Goal: Task Accomplishment & Management: Complete application form

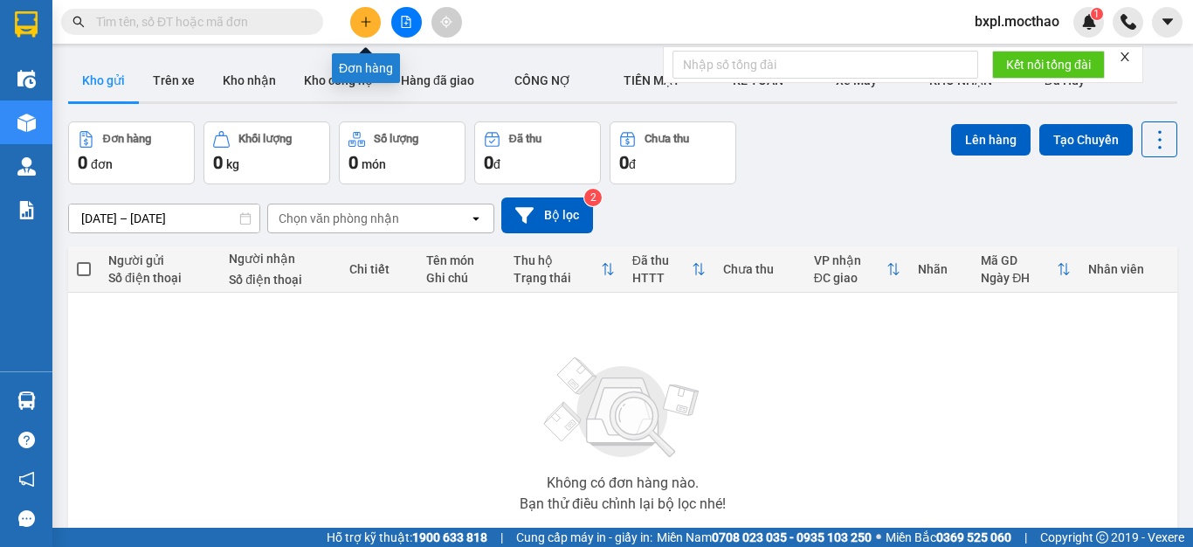
click at [368, 30] on button at bounding box center [365, 22] width 31 height 31
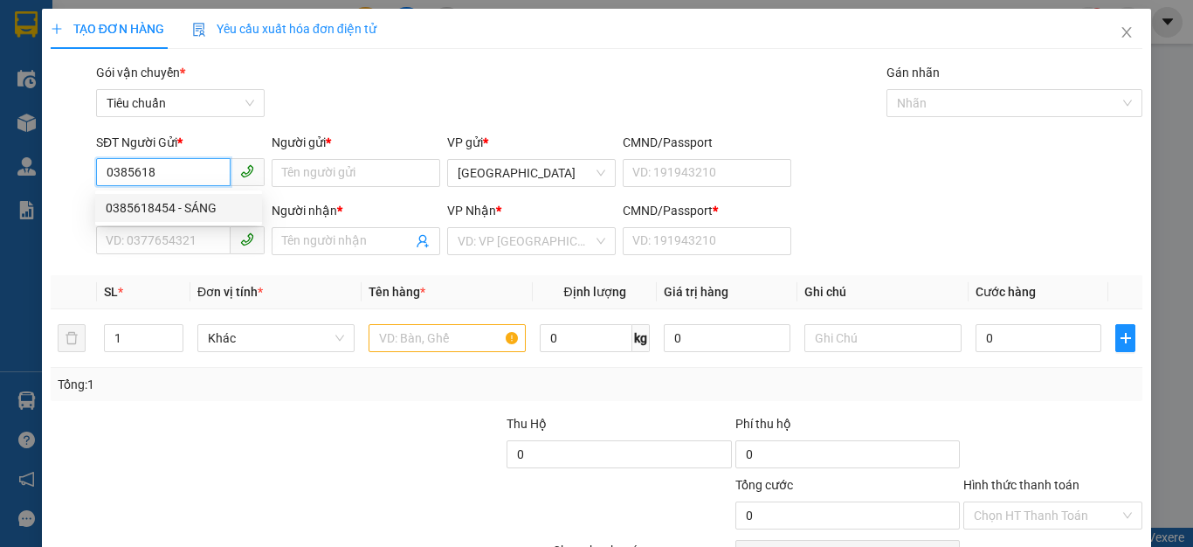
click at [129, 205] on div "0385618454 - SÁNG" at bounding box center [179, 207] width 146 height 19
type input "0385618454"
type input "SÁNG"
type input "0328727854"
type input "TRƯƠNG"
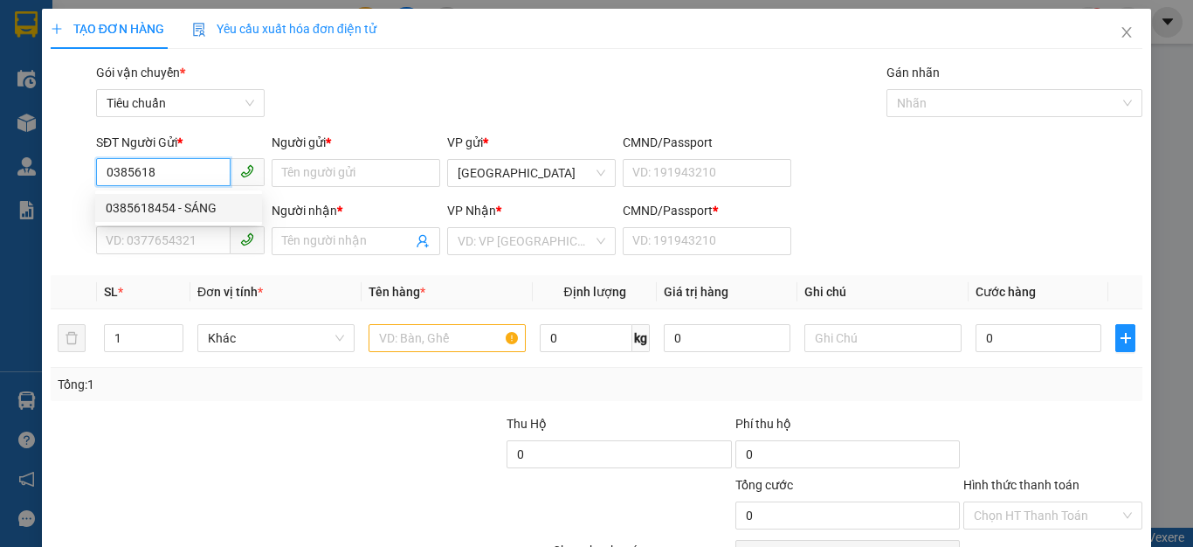
type input "0328727854"
type input "30.000"
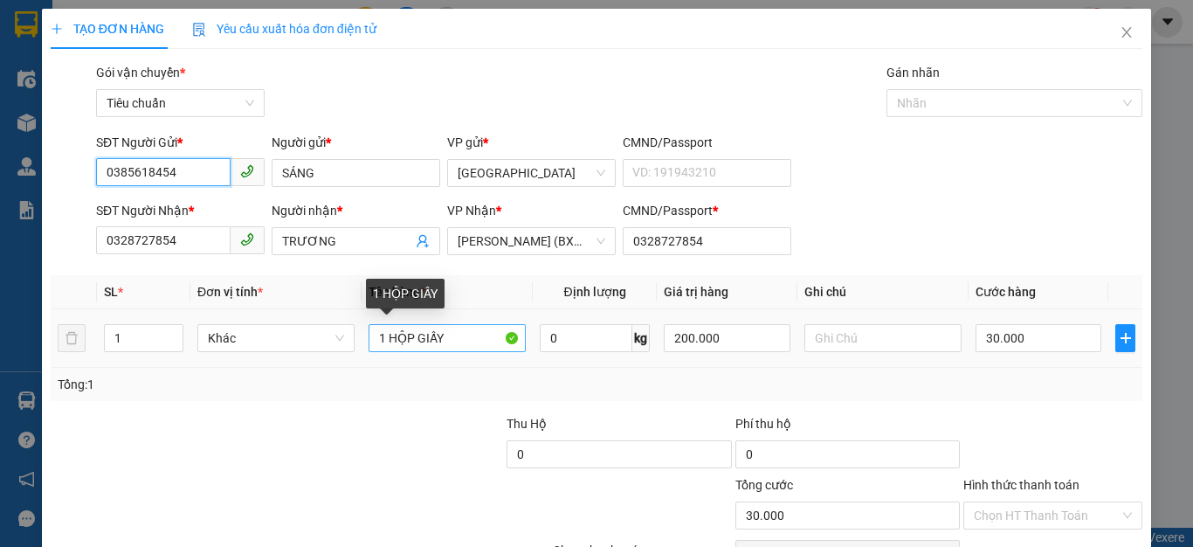
type input "0385618454"
click at [463, 342] on input "1 HỘP GIẤY" at bounding box center [447, 338] width 157 height 28
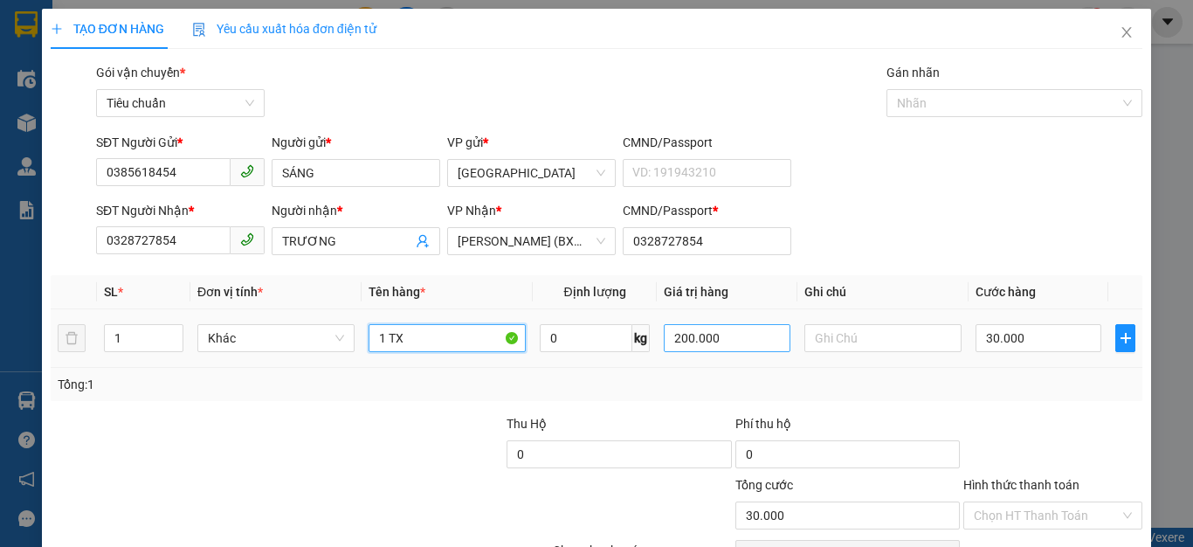
type input "1 TX"
click at [728, 336] on input "200.000" at bounding box center [727, 338] width 126 height 28
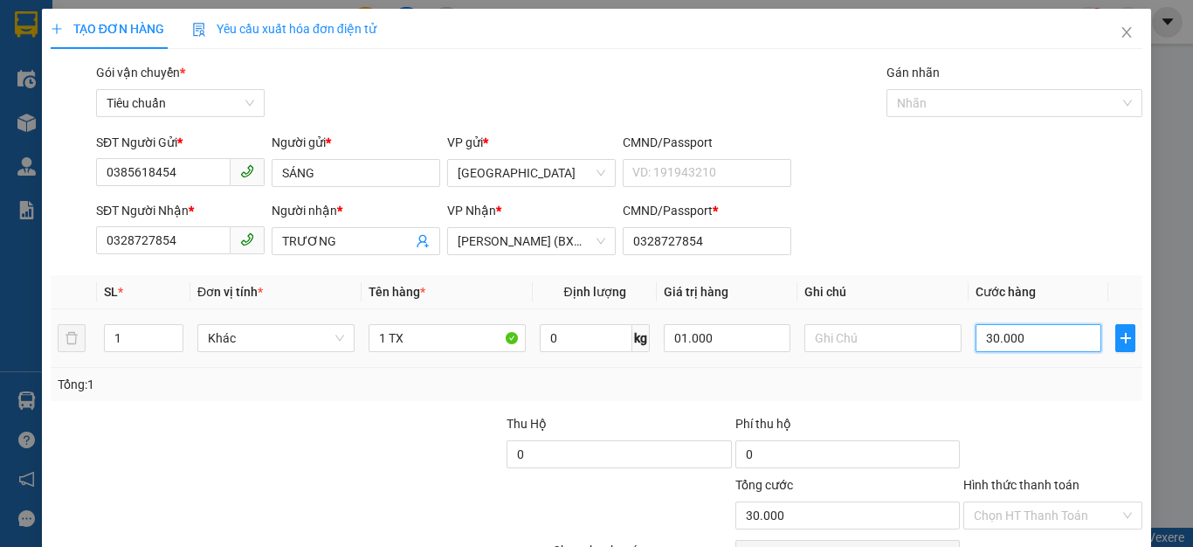
click at [1032, 337] on input "30.000" at bounding box center [1039, 338] width 126 height 28
type input "1.000.000"
type input "0"
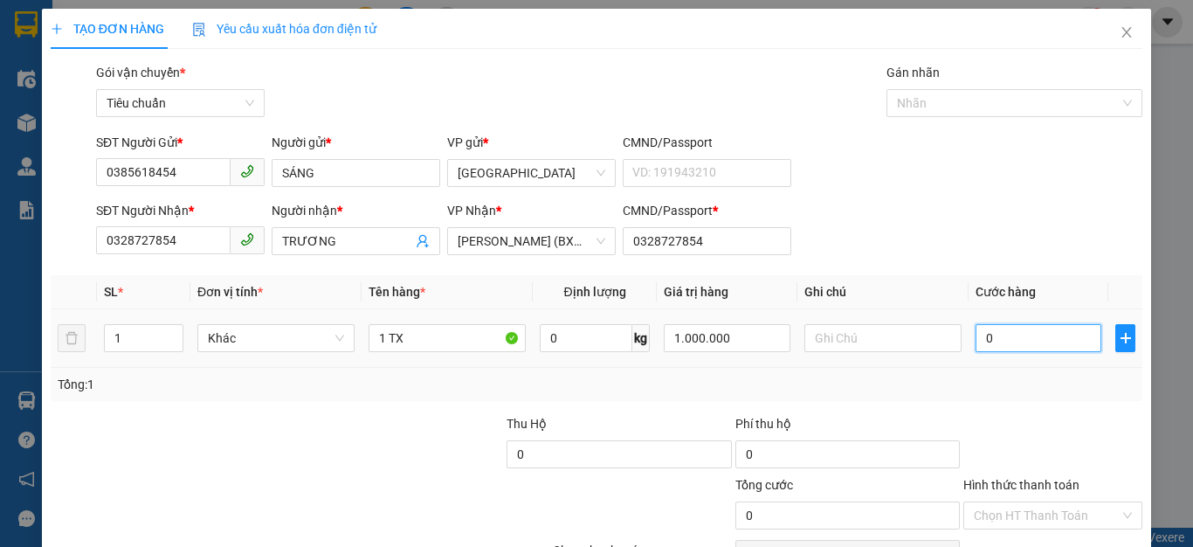
type input "4"
type input "04"
type input "40"
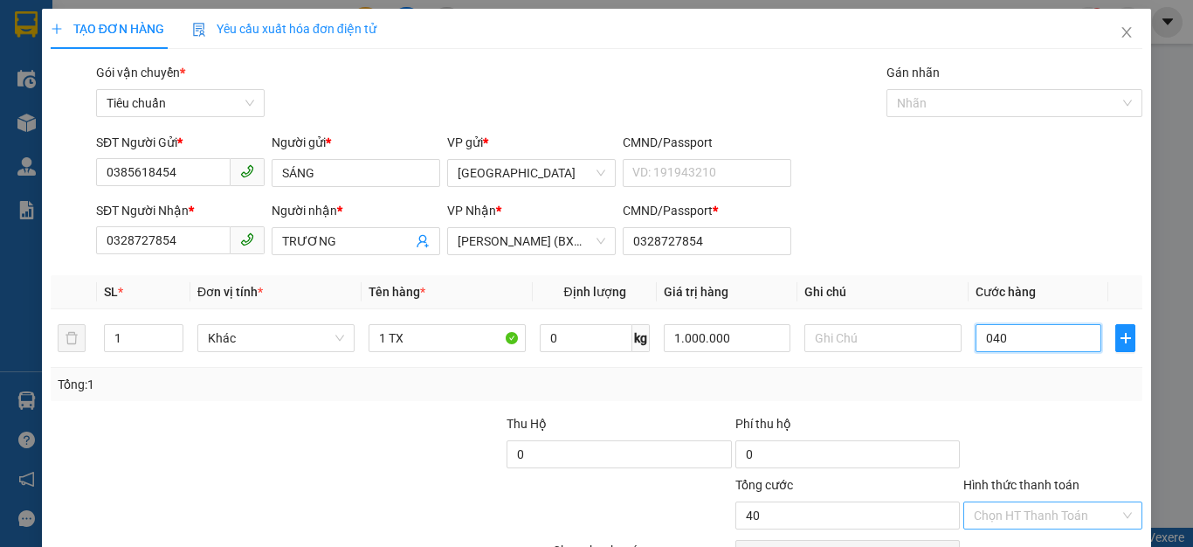
type input "040"
click at [1039, 514] on input "Hình thức thanh toán" at bounding box center [1047, 515] width 146 height 26
type input "40.000"
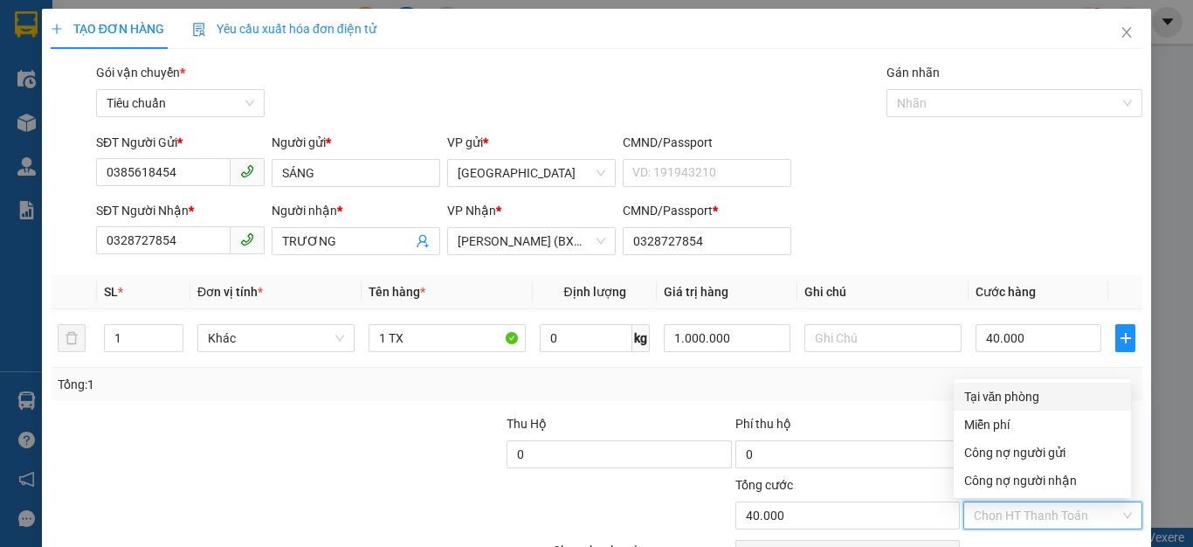
click at [996, 392] on div "Tại văn phòng" at bounding box center [1042, 396] width 156 height 19
type input "0"
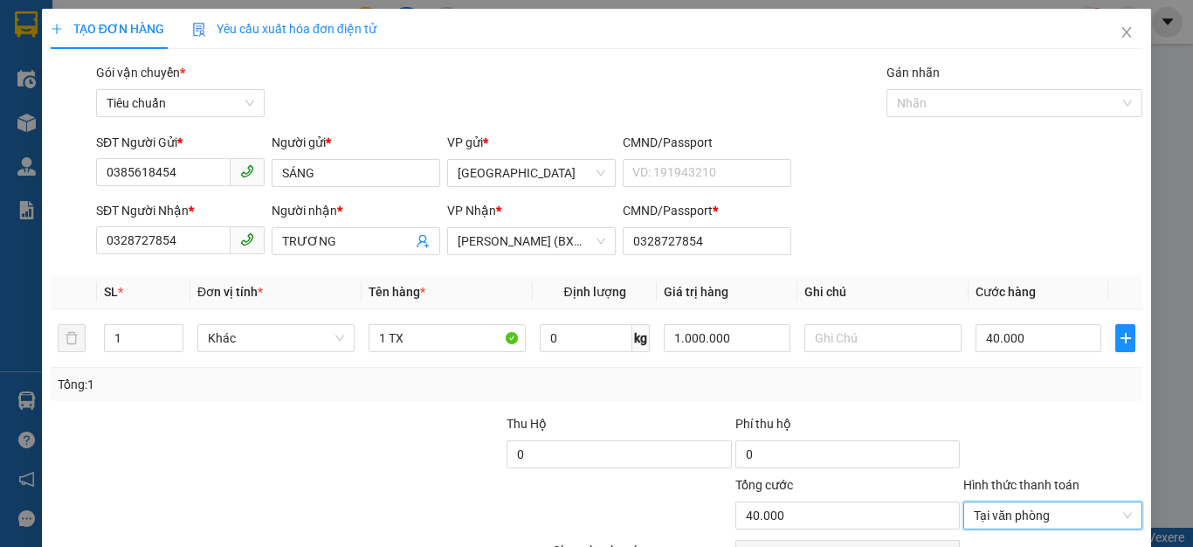
scroll to position [100, 0]
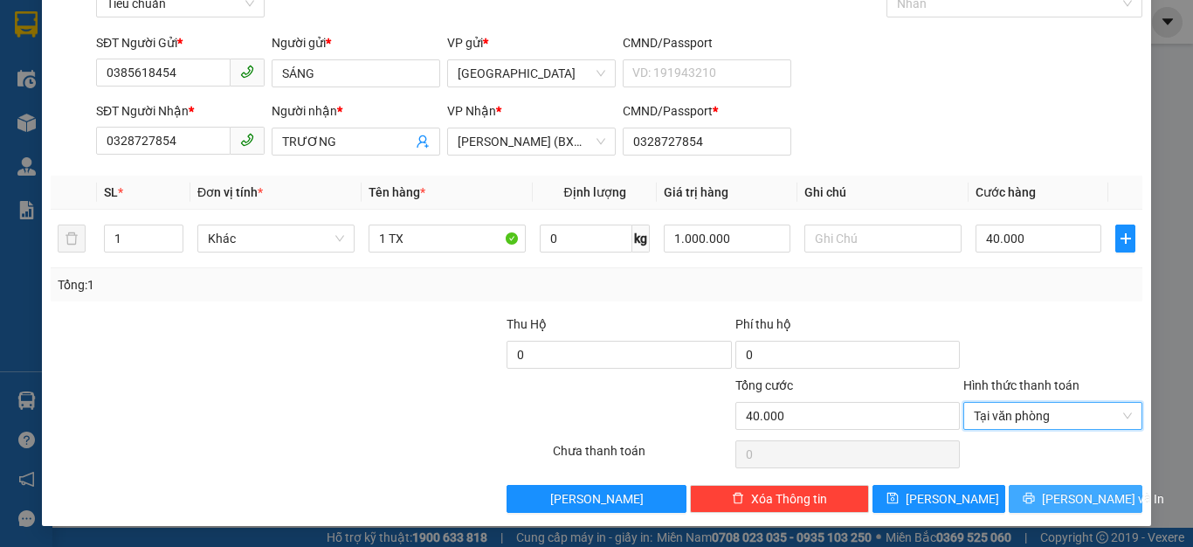
click at [1056, 496] on span "[PERSON_NAME] và In" at bounding box center [1103, 498] width 122 height 19
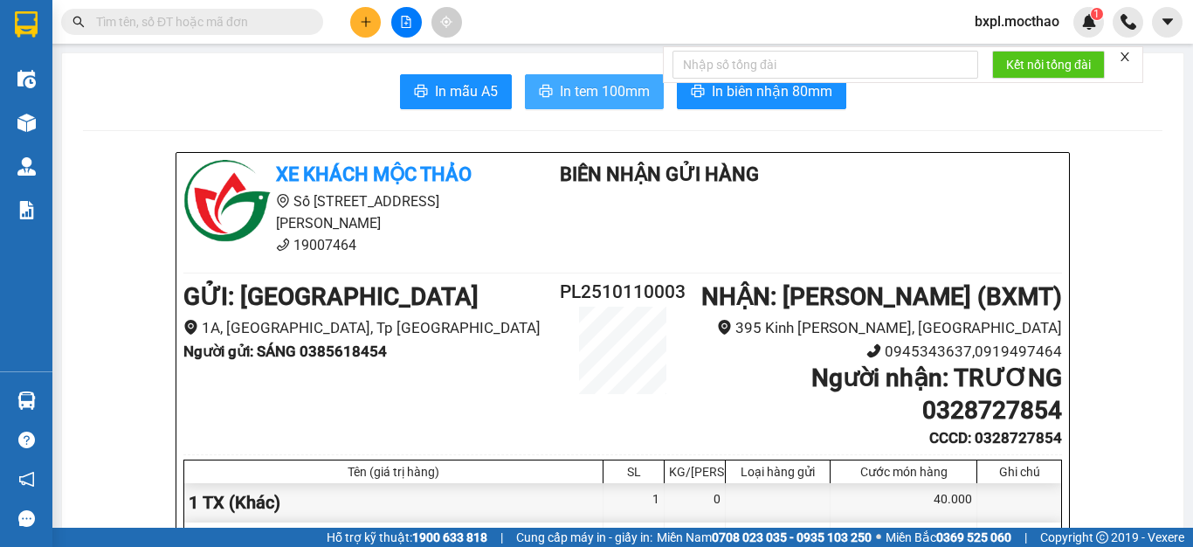
click at [569, 89] on span "In tem 100mm" at bounding box center [605, 91] width 90 height 22
click at [755, 83] on div "Kết nối tổng đài" at bounding box center [903, 64] width 480 height 37
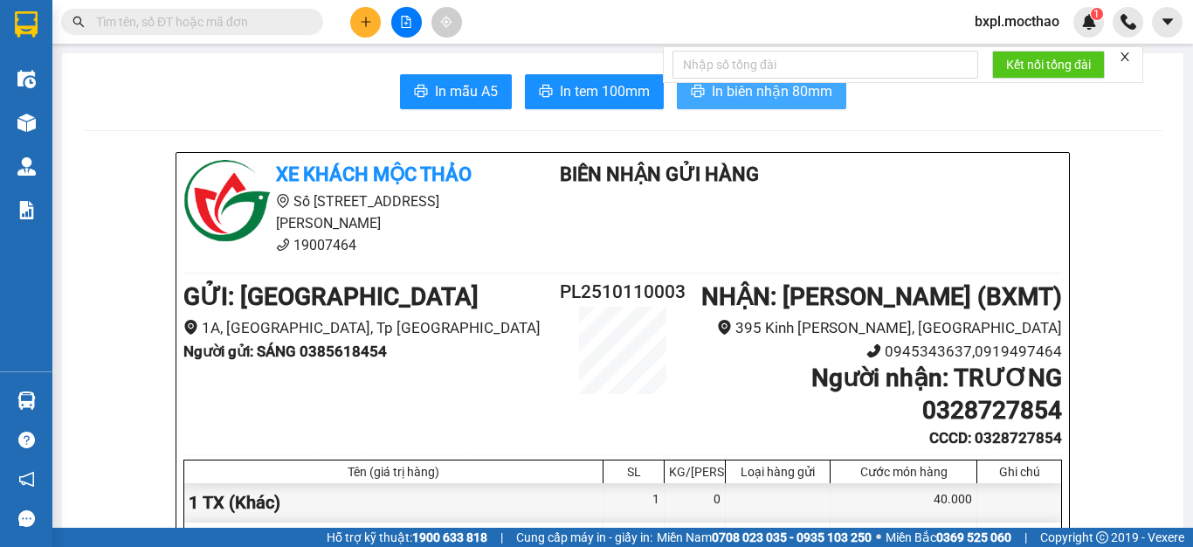
click at [756, 91] on span "In biên nhận 80mm" at bounding box center [772, 91] width 121 height 22
click at [1129, 59] on icon "close" at bounding box center [1125, 56] width 9 height 9
